Goal: Task Accomplishment & Management: Use online tool/utility

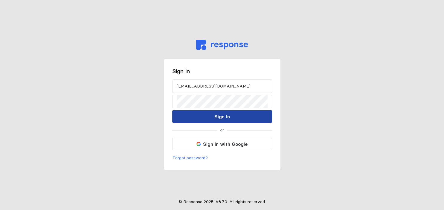
click at [193, 118] on button "Sign In" at bounding box center [222, 116] width 100 height 13
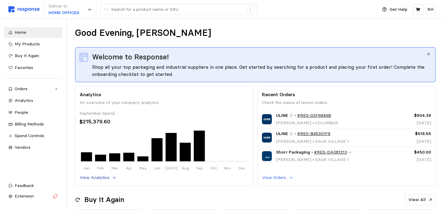
click at [93, 177] on p "View Analytics" at bounding box center [95, 177] width 30 height 7
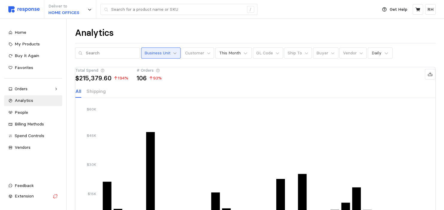
click at [177, 53] on icon at bounding box center [175, 53] width 4 height 4
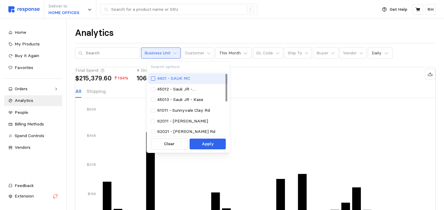
click at [152, 77] on div at bounding box center [153, 78] width 4 height 4
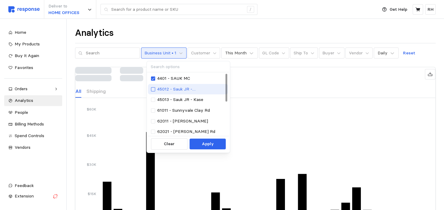
click at [152, 88] on div at bounding box center [153, 89] width 4 height 4
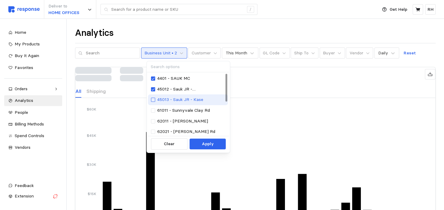
click at [153, 100] on div at bounding box center [153, 100] width 4 height 4
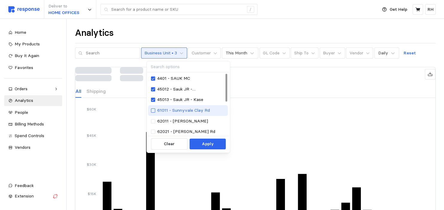
click at [152, 109] on div at bounding box center [153, 110] width 4 height 4
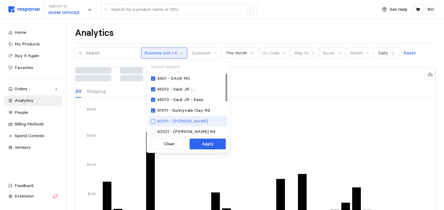
click at [154, 121] on div at bounding box center [153, 121] width 4 height 4
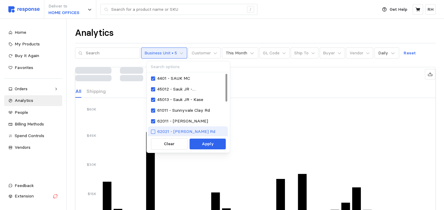
click at [154, 132] on div at bounding box center [153, 132] width 4 height 4
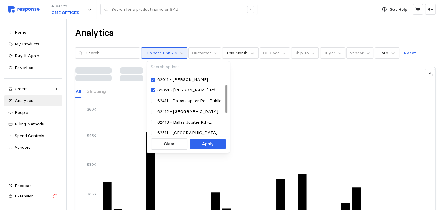
scroll to position [54, 0]
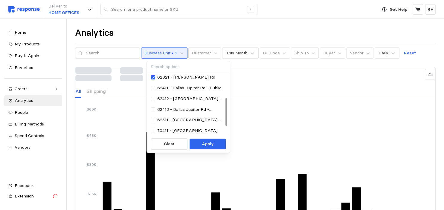
click at [225, 112] on div at bounding box center [226, 104] width 3 height 63
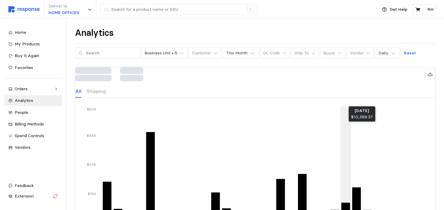
click at [345, 119] on icon "1 2 3 4 5 6 7 8 9 10 11 12 13 14 15 16 17 18 19 20 21 22 23 24 25 26 27 28 29 3…" at bounding box center [255, 168] width 343 height 125
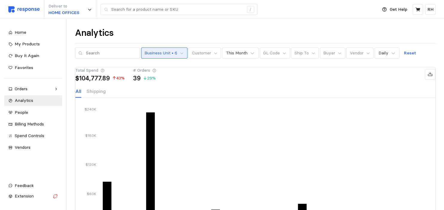
click at [187, 53] on button "Business Unit • 6" at bounding box center [164, 52] width 46 height 11
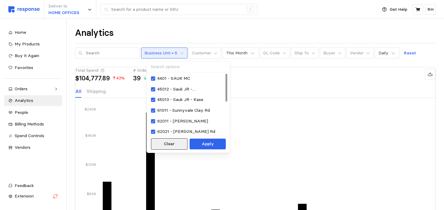
click at [170, 145] on p "Clear" at bounding box center [169, 144] width 11 height 7
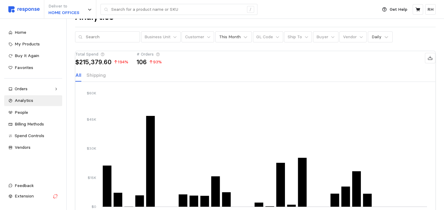
scroll to position [8, 0]
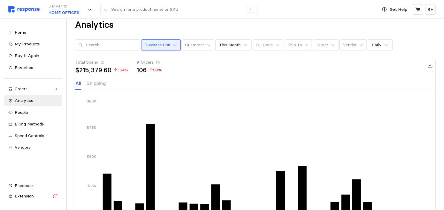
click at [157, 46] on p "Business Unit" at bounding box center [157, 45] width 26 height 7
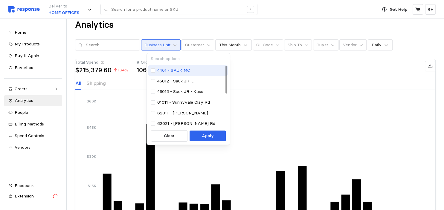
click at [154, 73] on div "4401 - SAUK MC" at bounding box center [188, 70] width 74 height 7
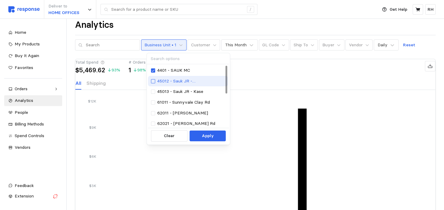
click at [153, 81] on div at bounding box center [153, 81] width 4 height 4
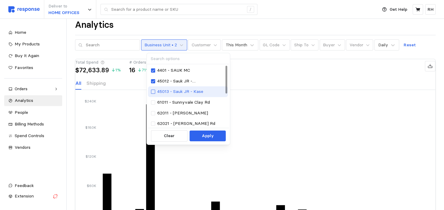
click at [155, 90] on div at bounding box center [153, 92] width 4 height 4
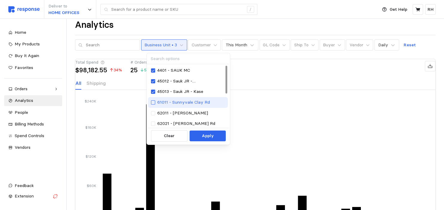
click at [152, 102] on div at bounding box center [153, 102] width 4 height 4
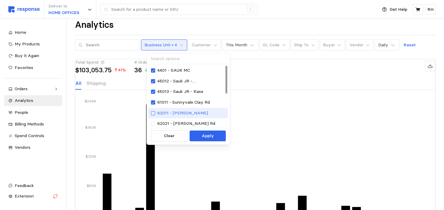
click at [154, 112] on div at bounding box center [153, 113] width 4 height 4
click at [154, 123] on div at bounding box center [153, 124] width 4 height 4
drag, startPoint x: 228, startPoint y: 91, endPoint x: 225, endPoint y: 109, distance: 18.4
click at [225, 109] on div "4401 - SAUK MC 45012 - Sauk JR - [PERSON_NAME] 45013 - Sauk JR - Kase 61011 - […" at bounding box center [188, 96] width 81 height 63
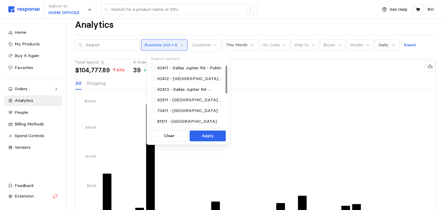
click at [225, 109] on div at bounding box center [226, 96] width 3 height 63
click at [152, 70] on div at bounding box center [153, 68] width 4 height 4
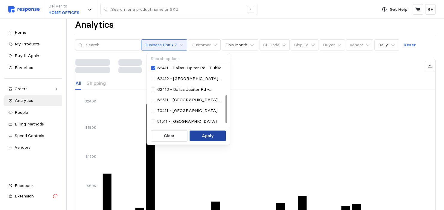
click at [200, 135] on button "Apply" at bounding box center [207, 136] width 36 height 11
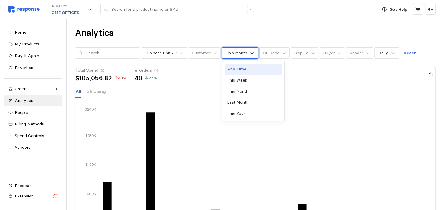
click at [255, 50] on icon at bounding box center [252, 53] width 6 height 6
click at [236, 112] on div "This Year" at bounding box center [252, 113] width 57 height 11
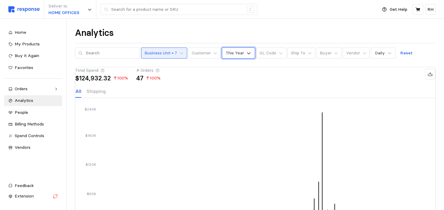
click at [155, 54] on p "Business Unit • 7" at bounding box center [160, 53] width 33 height 7
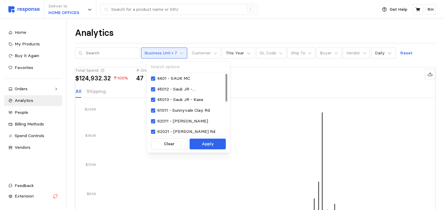
click at [165, 138] on div "Clear Apply" at bounding box center [188, 144] width 81 height 16
click at [167, 143] on p "Clear" at bounding box center [169, 144] width 11 height 7
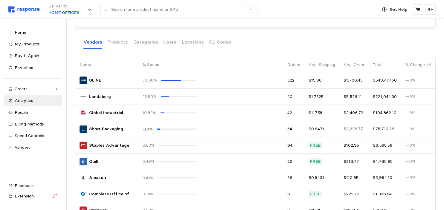
scroll to position [205, 0]
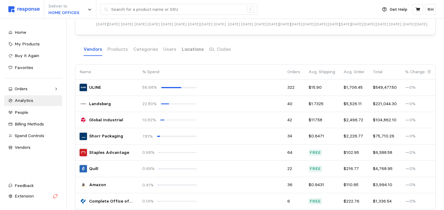
click at [191, 53] on p "Locations" at bounding box center [193, 48] width 22 height 7
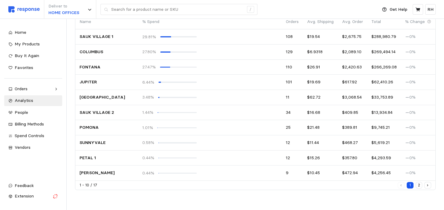
scroll to position [248, 0]
